Goal: Check status: Check status

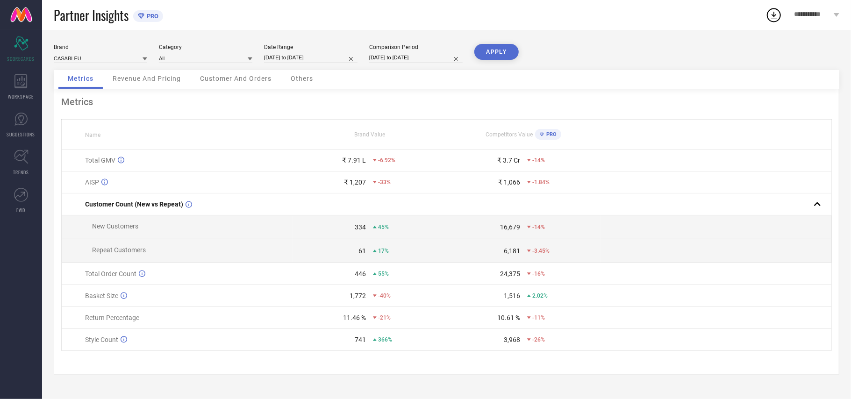
click at [309, 54] on input "[DATE] to [DATE]" at bounding box center [311, 58] width 94 height 10
select select "8"
select select "2025"
select select "9"
select select "2025"
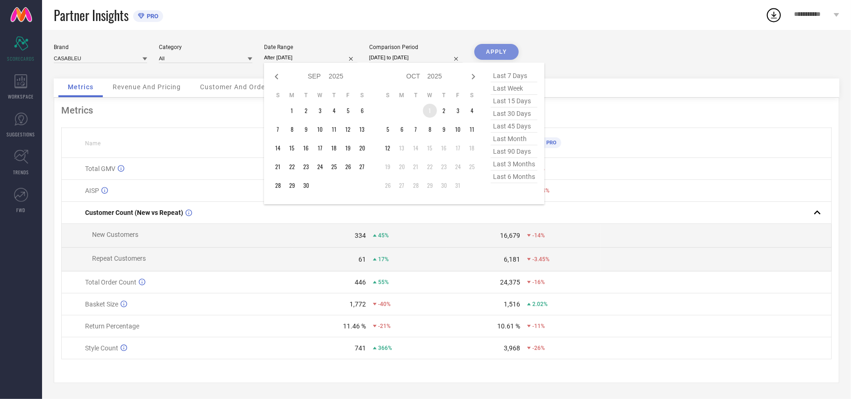
click at [429, 105] on td "1" at bounding box center [430, 111] width 14 height 14
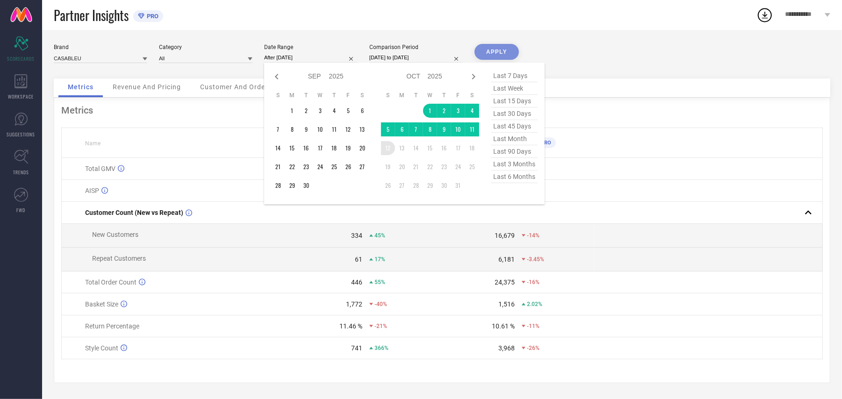
type input "[DATE] to [DATE]"
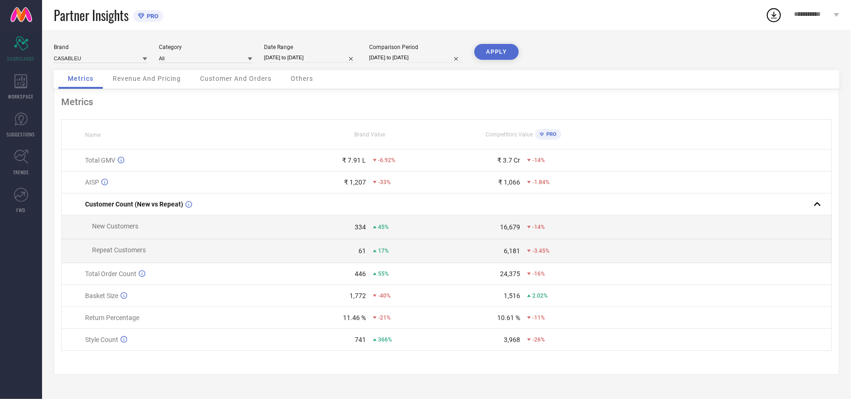
click at [502, 49] on button "APPLY" at bounding box center [497, 52] width 44 height 16
click at [289, 59] on input "[DATE] to [DATE]" at bounding box center [311, 58] width 94 height 10
select select "9"
select select "2025"
select select "10"
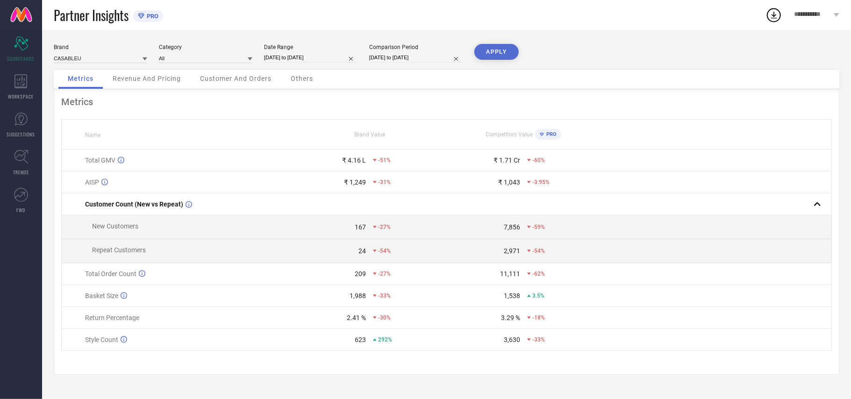
select select "2025"
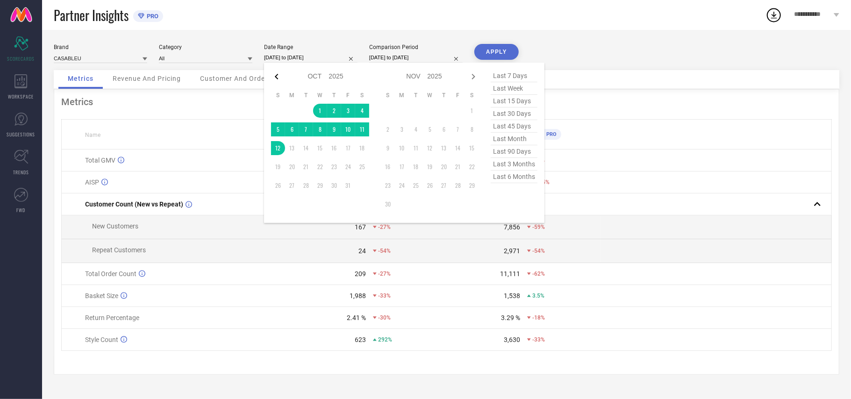
click at [275, 77] on icon at bounding box center [276, 76] width 11 height 11
select select "8"
select select "2025"
select select "9"
select select "2025"
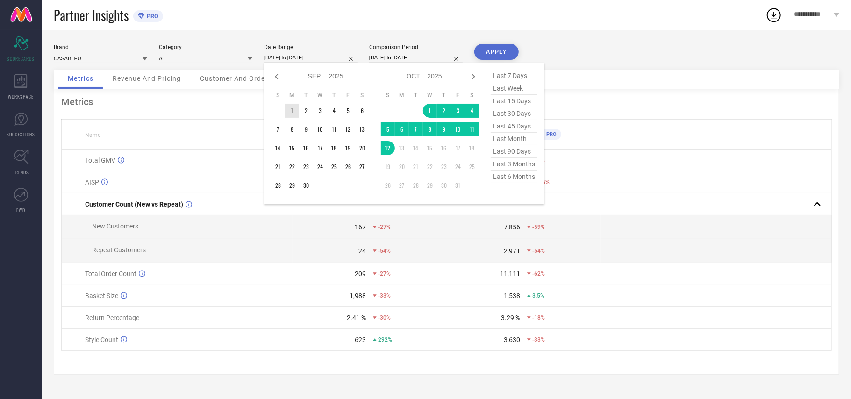
click at [292, 108] on td "1" at bounding box center [292, 111] width 14 height 14
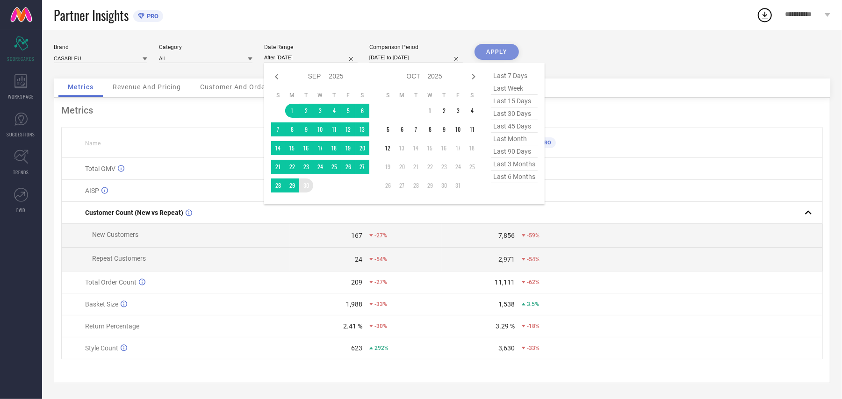
type input "[DATE] to [DATE]"
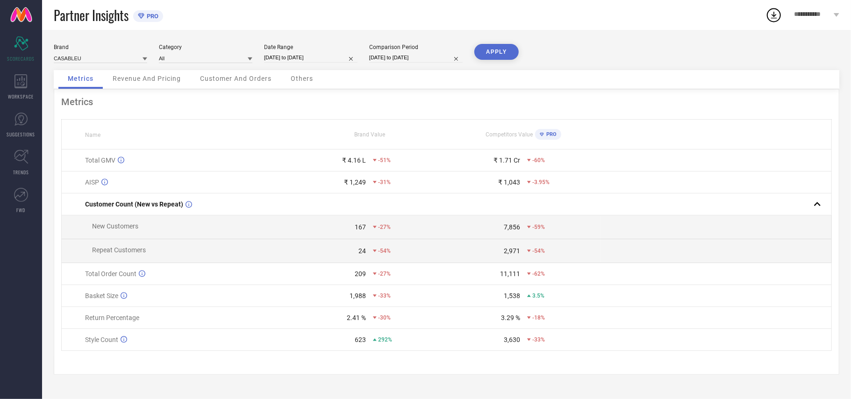
click at [502, 51] on button "APPLY" at bounding box center [497, 52] width 44 height 16
click at [19, 122] on icon at bounding box center [21, 119] width 14 height 14
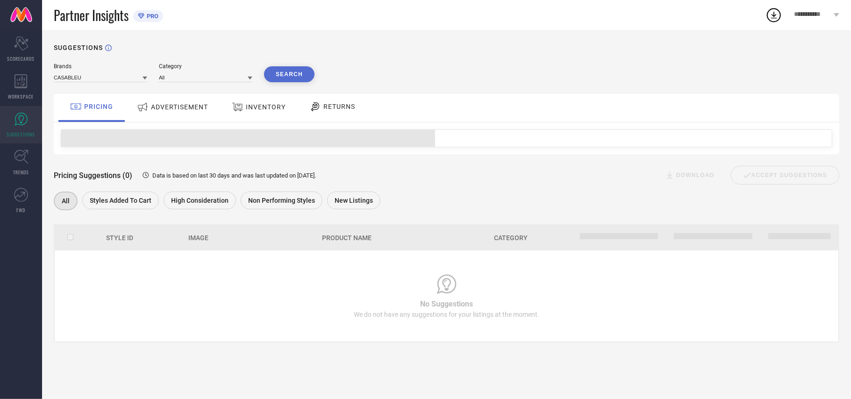
click at [178, 106] on span "ADVERTISEMENT" at bounding box center [179, 106] width 57 height 7
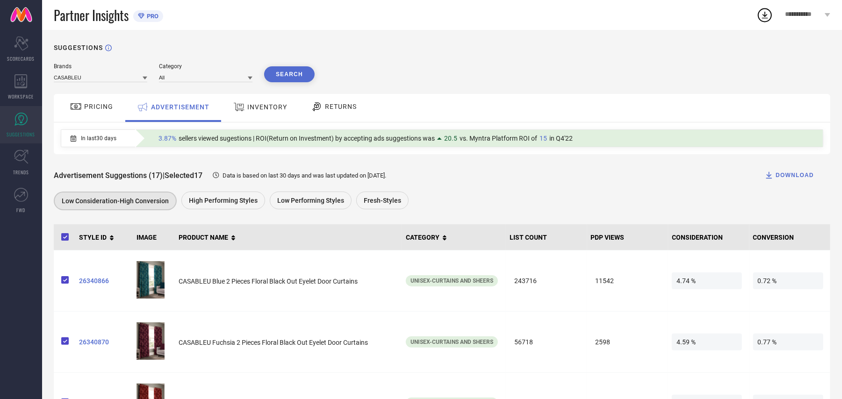
click at [261, 109] on span "INVENTORY" at bounding box center [267, 106] width 40 height 7
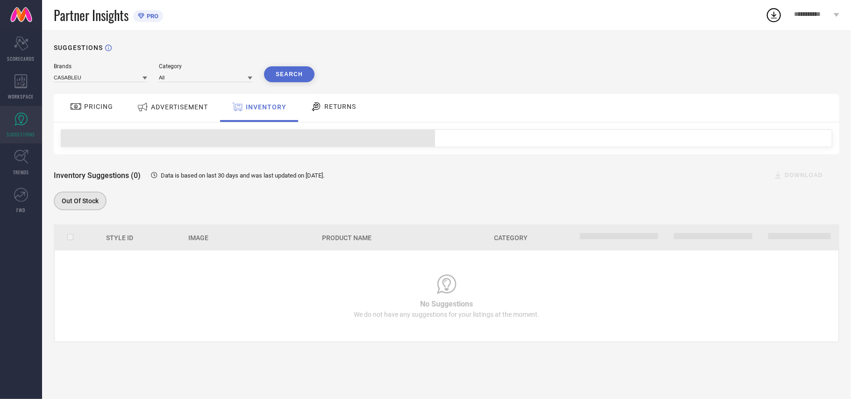
click at [183, 109] on span "ADVERTISEMENT" at bounding box center [179, 106] width 57 height 7
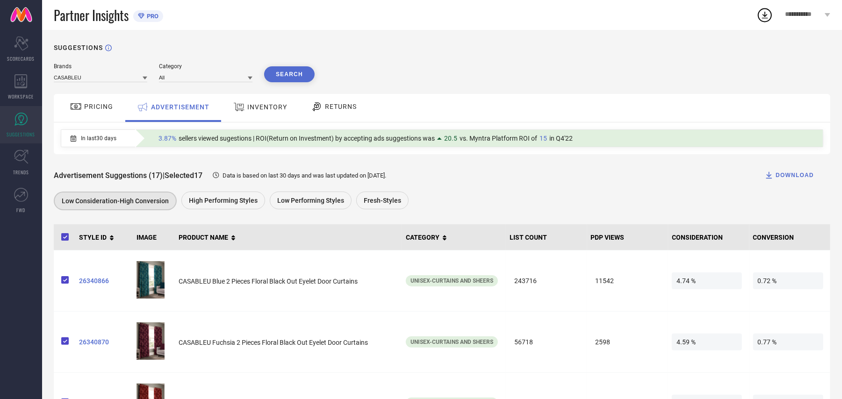
click at [259, 98] on div "INVENTORY" at bounding box center [260, 108] width 77 height 28
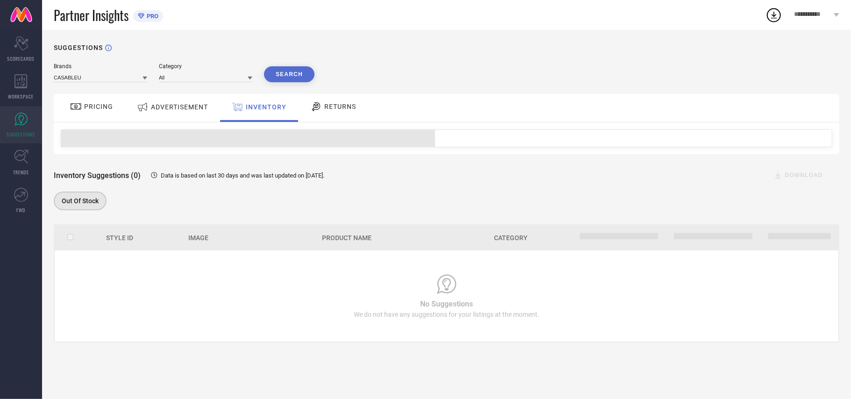
click at [197, 113] on div "ADVERTISEMENT" at bounding box center [173, 107] width 76 height 17
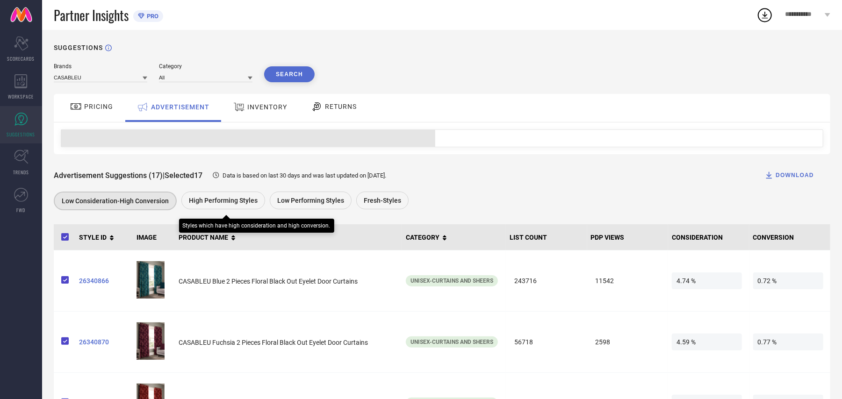
click at [237, 204] on span "High Performing Styles" at bounding box center [223, 200] width 69 height 7
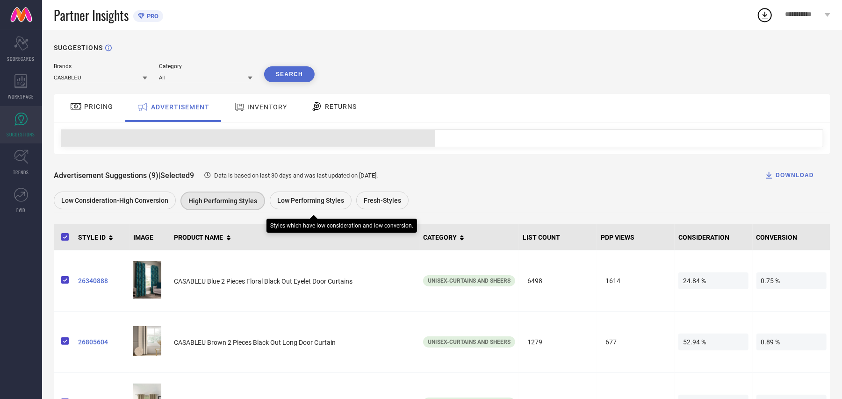
click at [335, 202] on span "Low Performing Styles" at bounding box center [310, 200] width 67 height 7
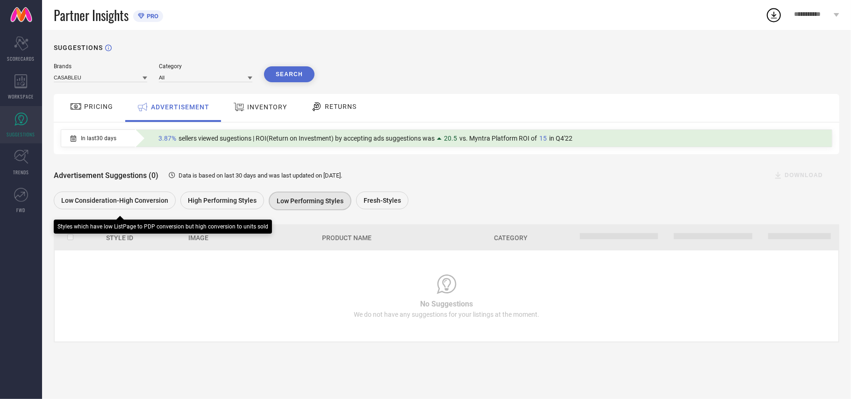
click at [130, 204] on span "Low Consideration-High Conversion" at bounding box center [114, 200] width 107 height 7
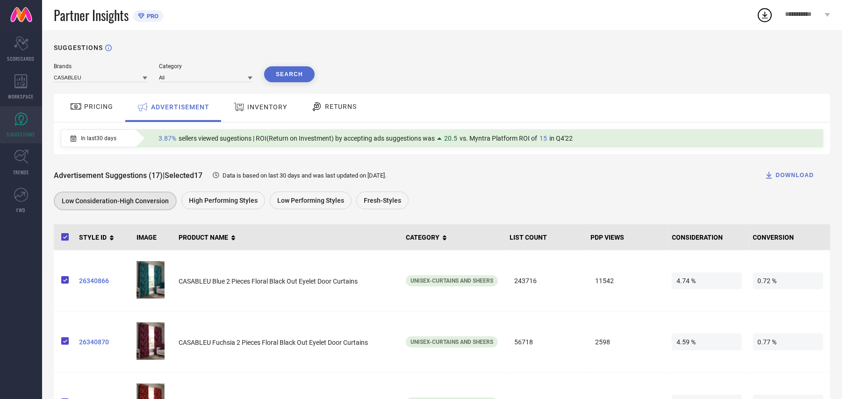
click at [95, 110] on span "PRICING" at bounding box center [98, 106] width 29 height 7
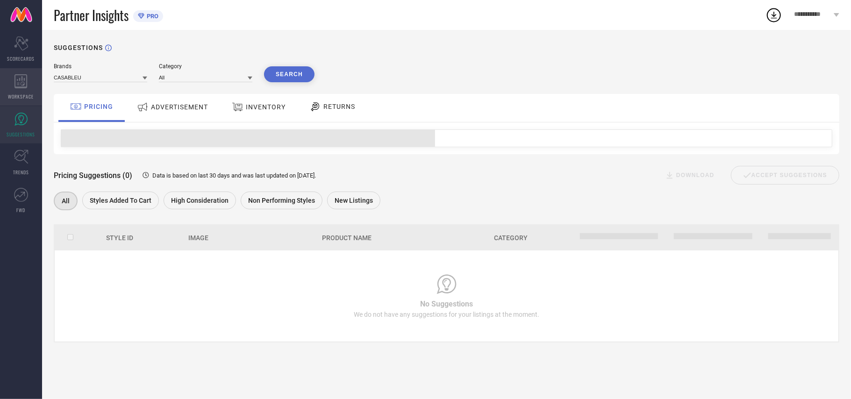
click at [13, 82] on div "WORKSPACE" at bounding box center [21, 86] width 42 height 37
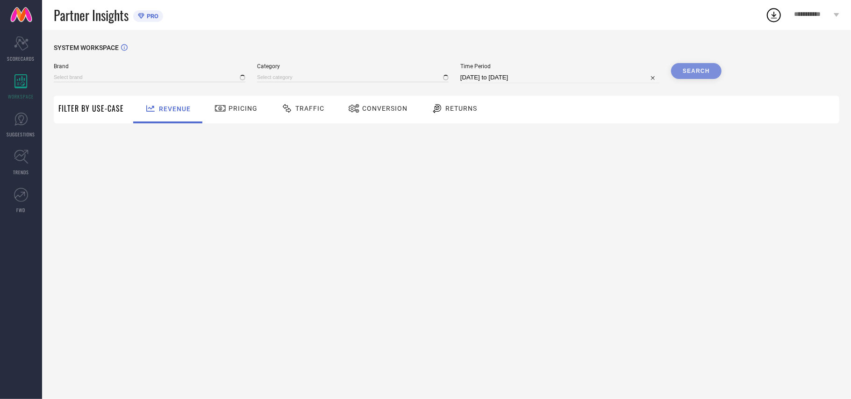
type input "CASABLEU"
type input "All"
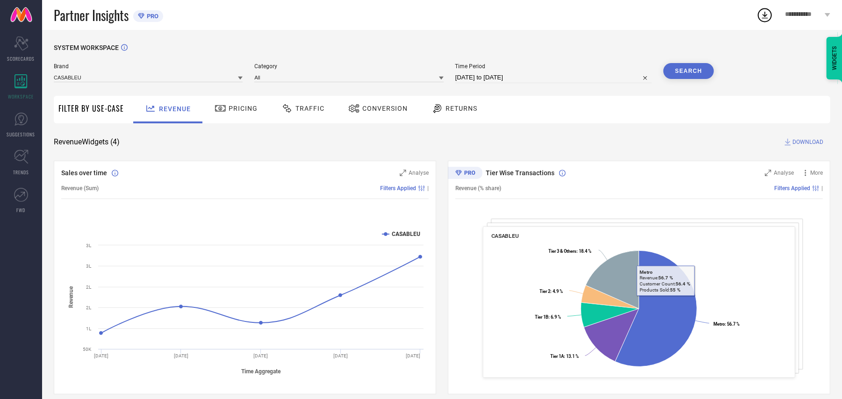
click at [234, 108] on span "Pricing" at bounding box center [243, 108] width 29 height 7
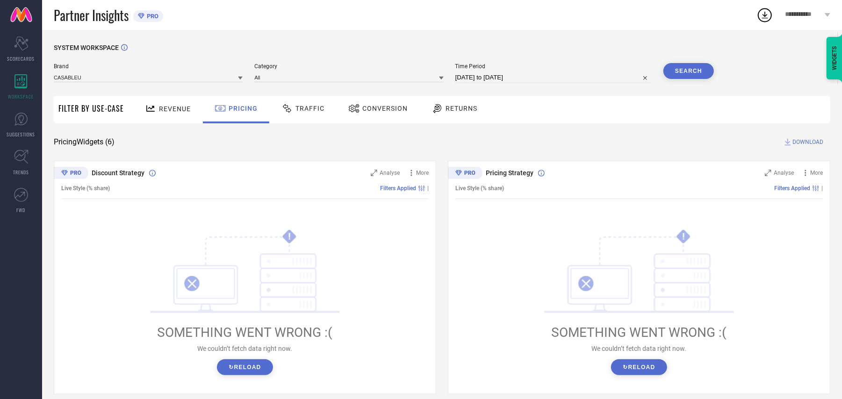
click at [307, 109] on span "Traffic" at bounding box center [309, 108] width 29 height 7
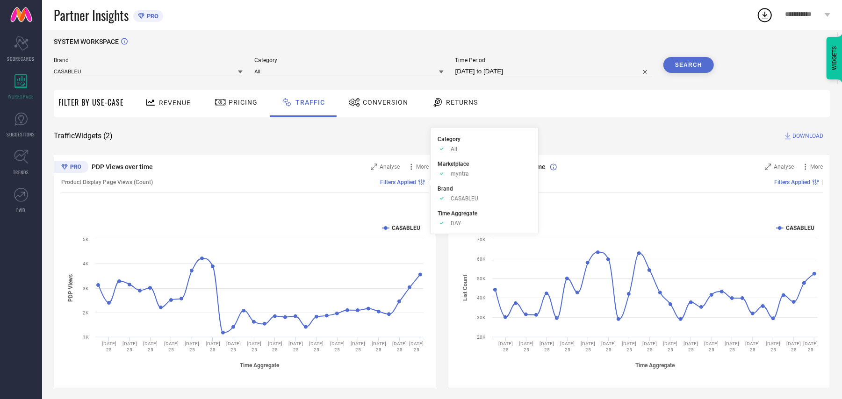
scroll to position [10, 0]
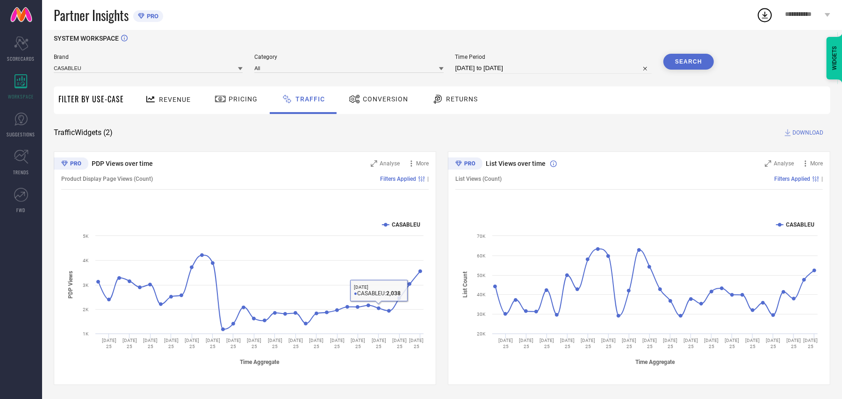
click at [393, 100] on span "Conversion" at bounding box center [385, 98] width 45 height 7
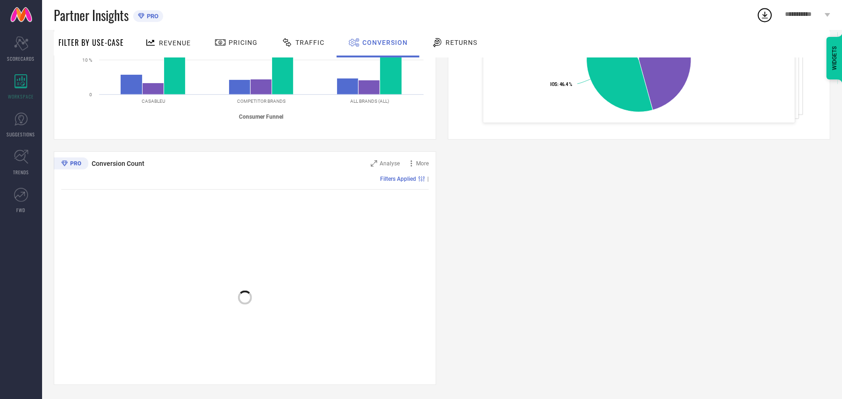
scroll to position [0, 0]
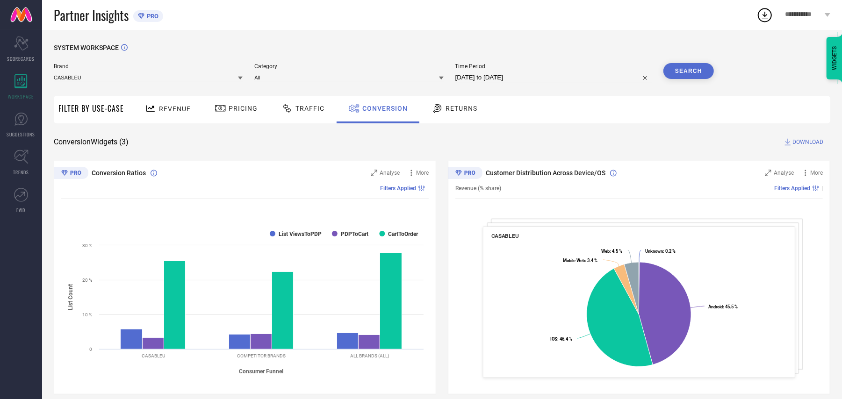
click at [446, 110] on span "Returns" at bounding box center [462, 108] width 32 height 7
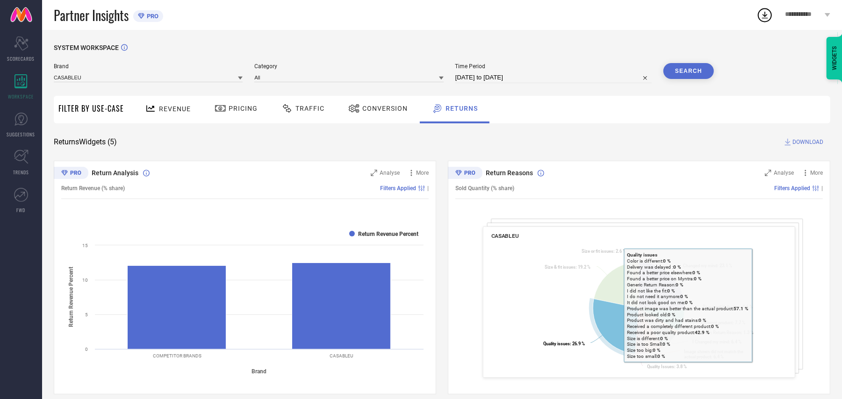
scroll to position [374, 0]
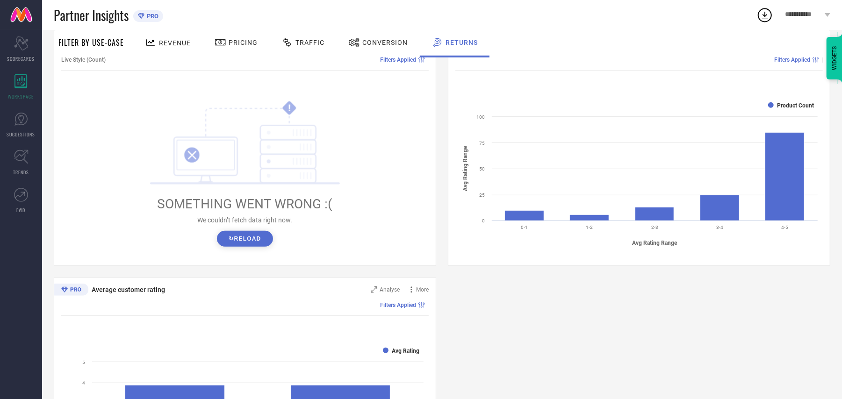
click at [227, 238] on button "↻ Reload" at bounding box center [245, 239] width 56 height 16
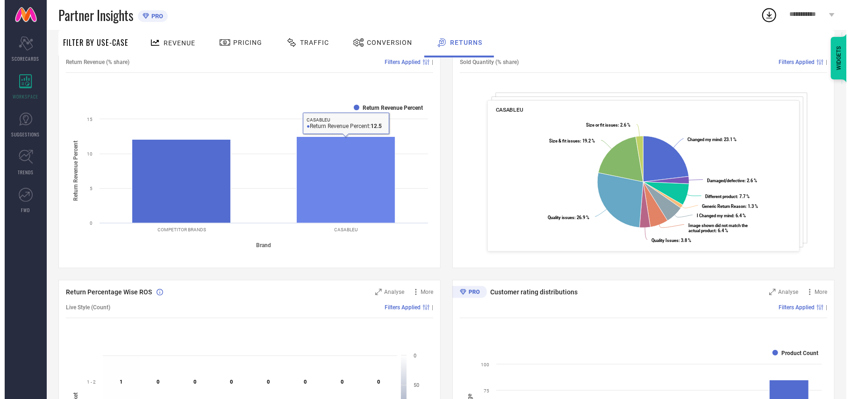
scroll to position [0, 0]
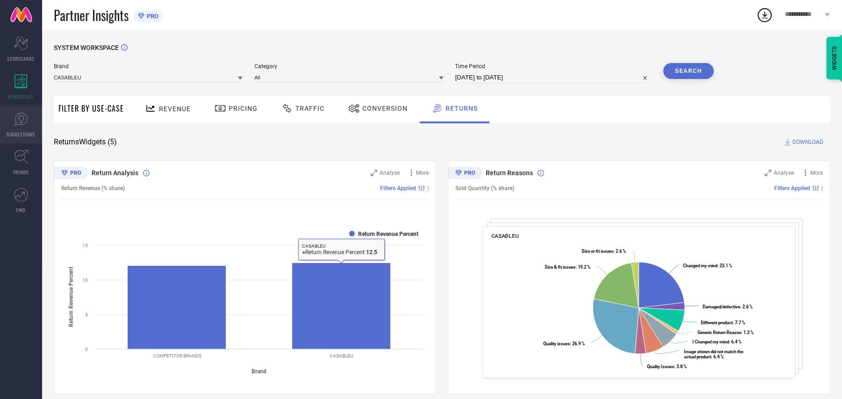
click at [25, 124] on icon at bounding box center [21, 119] width 14 height 14
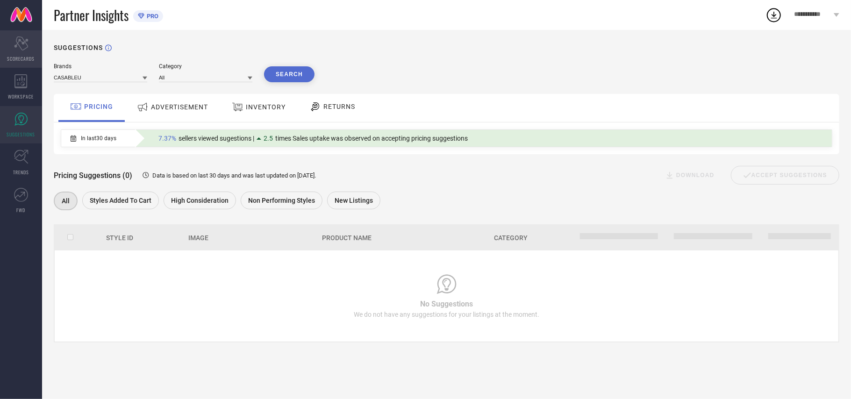
click at [15, 32] on div "Scorecard SCORECARDS" at bounding box center [21, 48] width 42 height 37
